Goal: Task Accomplishment & Management: Manage account settings

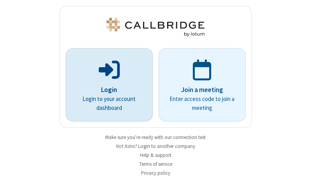
click at [106, 90] on p "Login" at bounding box center [109, 90] width 65 height 10
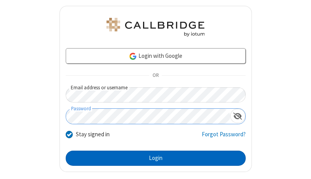
click at [153, 158] on button "Login" at bounding box center [156, 159] width 180 height 16
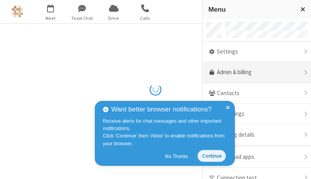
click at [254, 73] on link "Admin & billing" at bounding box center [257, 72] width 109 height 21
